Goal: Task Accomplishment & Management: Use online tool/utility

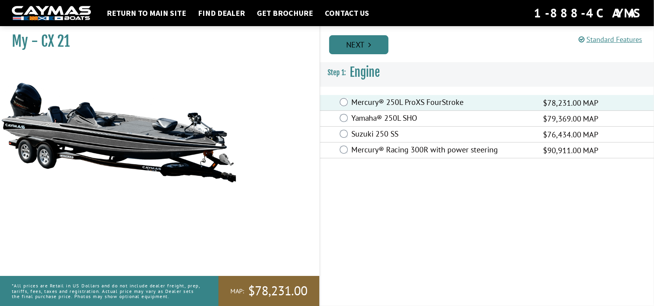
click at [359, 45] on link "Next" at bounding box center [358, 44] width 59 height 19
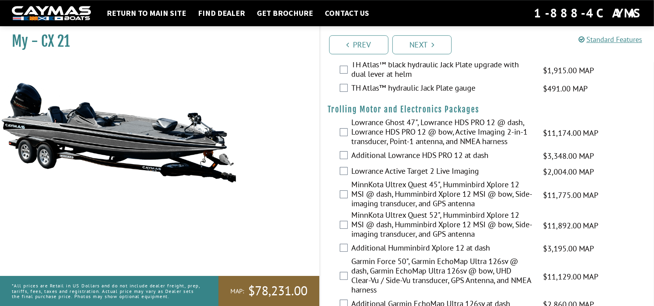
scroll to position [82, 0]
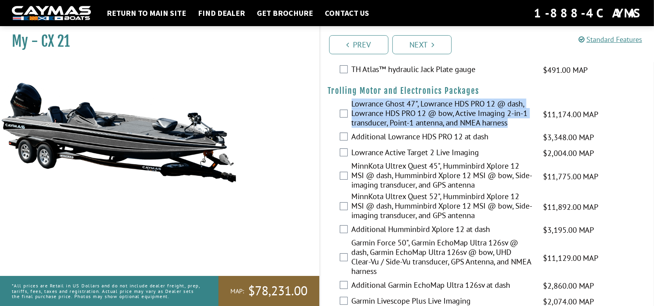
drag, startPoint x: 351, startPoint y: 102, endPoint x: 515, endPoint y: 118, distance: 164.4
click at [515, 118] on div "Lowrance Ghost 47", Lowrance HDS PRO 12 @ dash, Lowrance HDS PRO 12 @ bow, Acti…" at bounding box center [487, 114] width 334 height 30
copy label "Lowrance Ghost 47", Lowrance HDS PRO 12 @ dash, Lowrance HDS PRO 12 @ bow, Acti…"
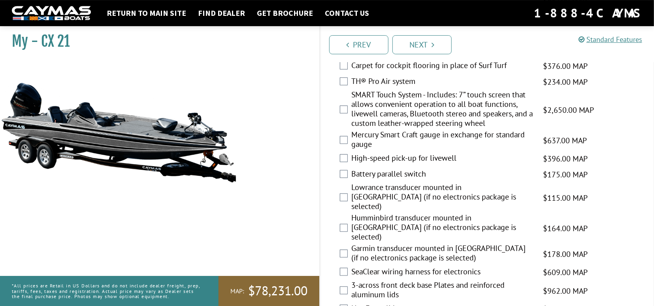
scroll to position [946, 0]
drag, startPoint x: 352, startPoint y: 170, endPoint x: 434, endPoint y: 170, distance: 82.2
click at [434, 170] on label "Battery parallel switch" at bounding box center [442, 173] width 181 height 11
copy label "Battery parallel switch"
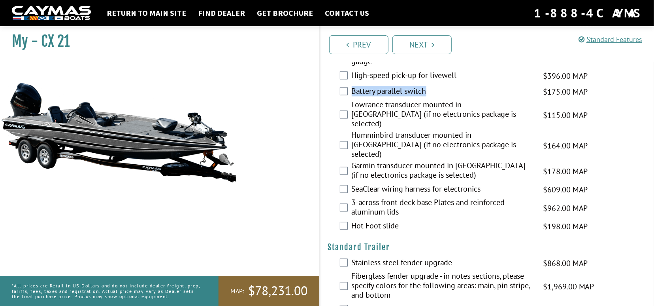
scroll to position [1028, 0]
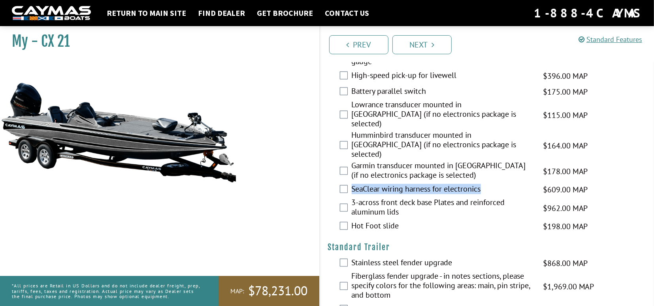
drag, startPoint x: 490, startPoint y: 168, endPoint x: 354, endPoint y: 165, distance: 136.0
click at [354, 184] on label "SeaClear wiring harness for electronics" at bounding box center [442, 189] width 181 height 11
copy label "SeaClear wiring harness for electronics"
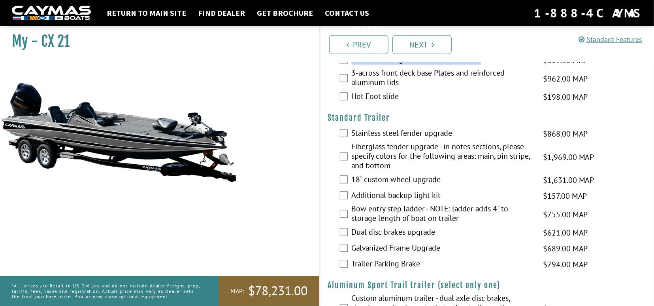
scroll to position [1169, 0]
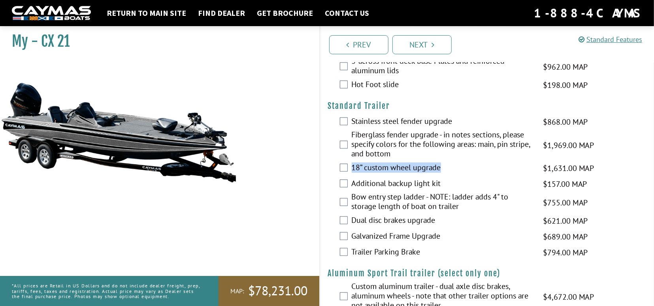
drag, startPoint x: 448, startPoint y: 145, endPoint x: 352, endPoint y: 148, distance: 96.1
click at [352, 162] on label "18” custom wheel upgrade" at bounding box center [442, 167] width 181 height 11
copy label "18” custom wheel upgrade"
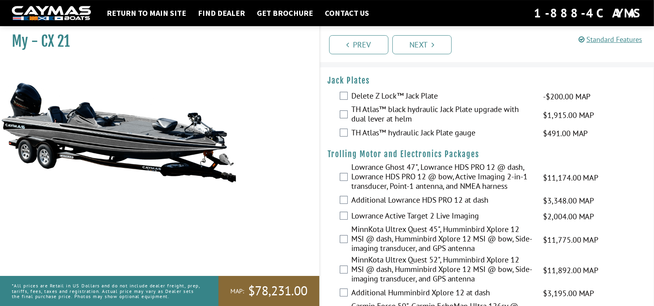
scroll to position [0, 0]
